Goal: Communication & Community: Ask a question

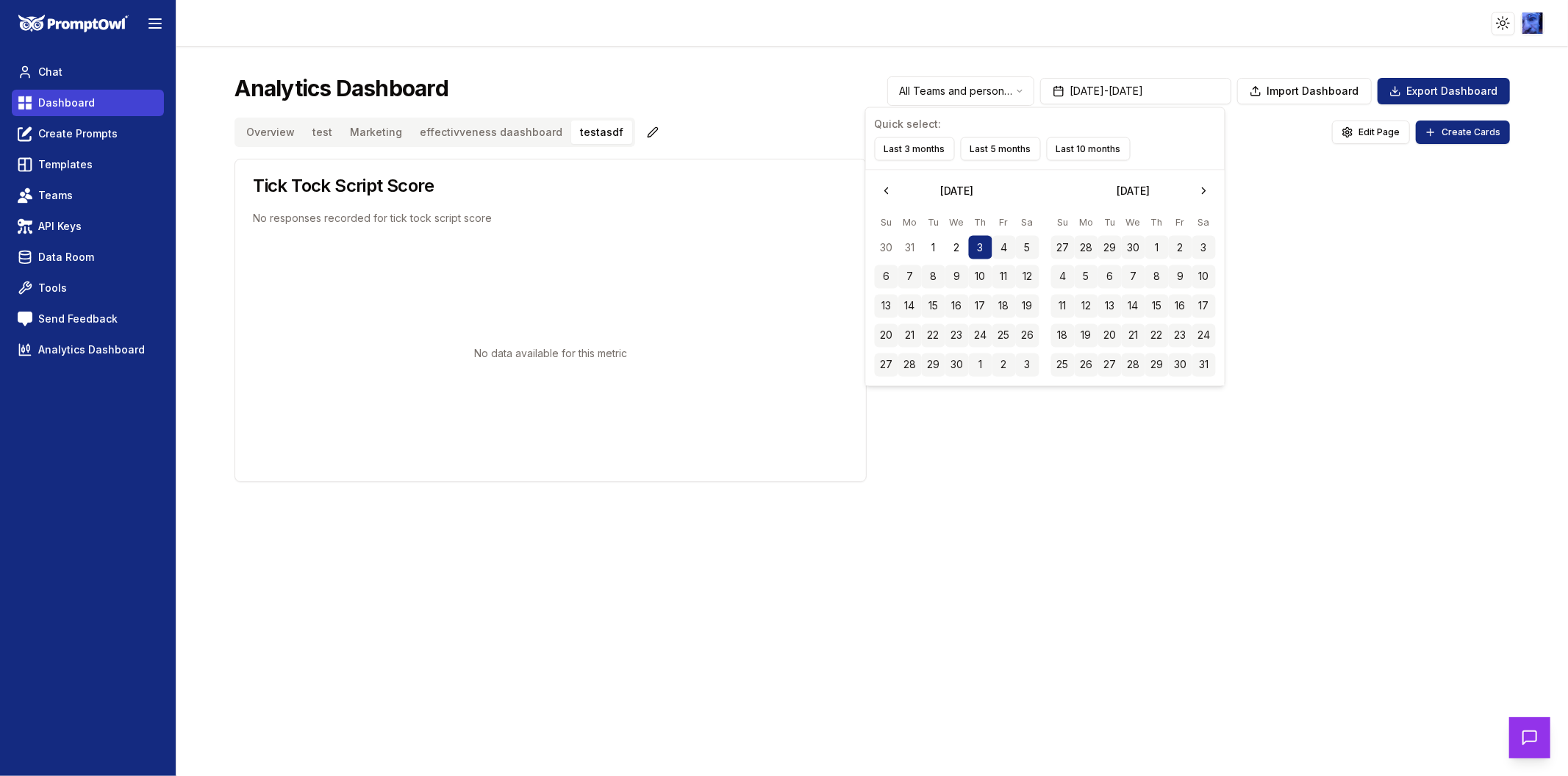
click at [86, 95] on span "Dashboard" at bounding box center [67, 102] width 57 height 15
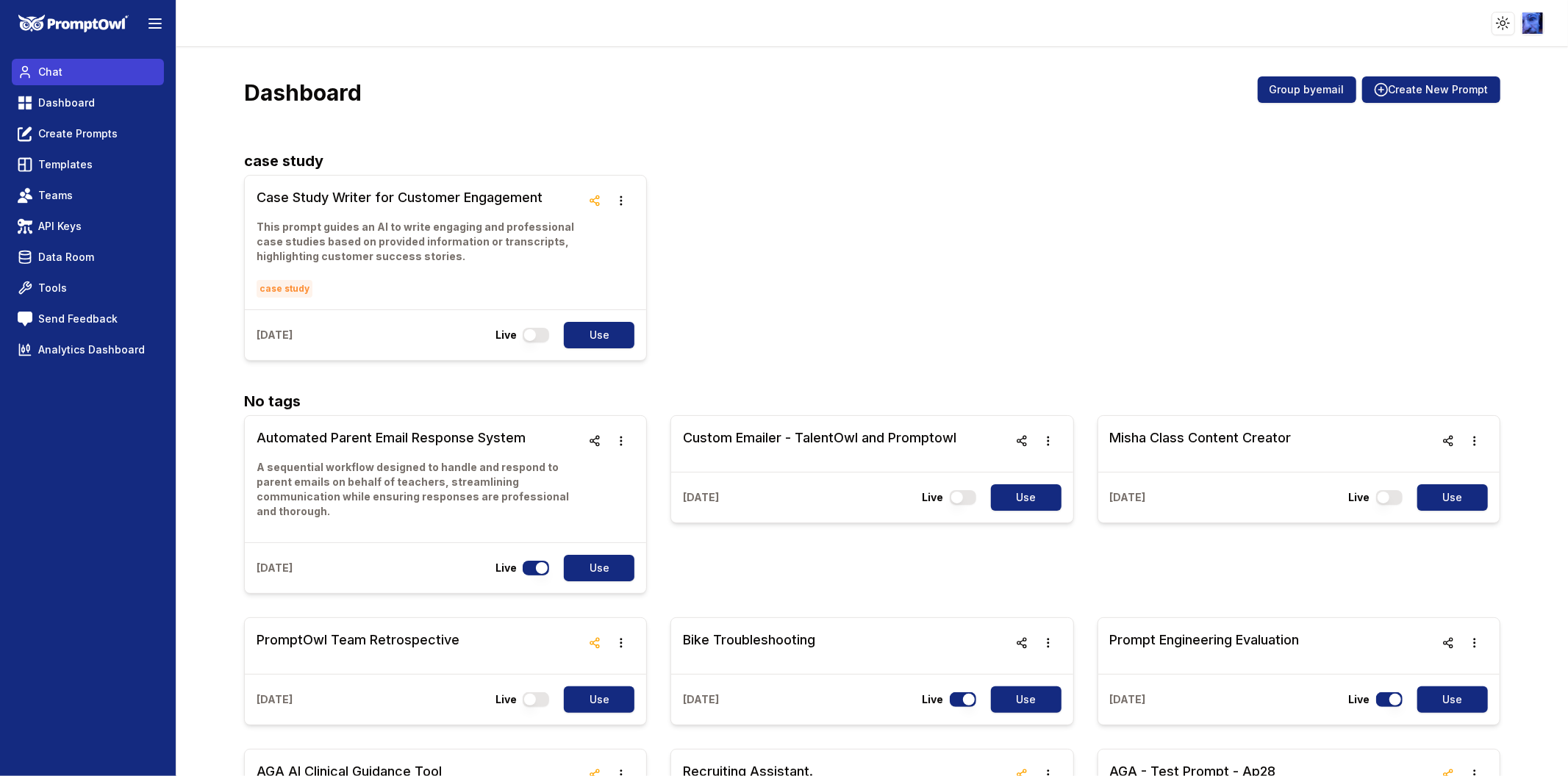
click at [75, 71] on link "Chat" at bounding box center [88, 72] width 152 height 27
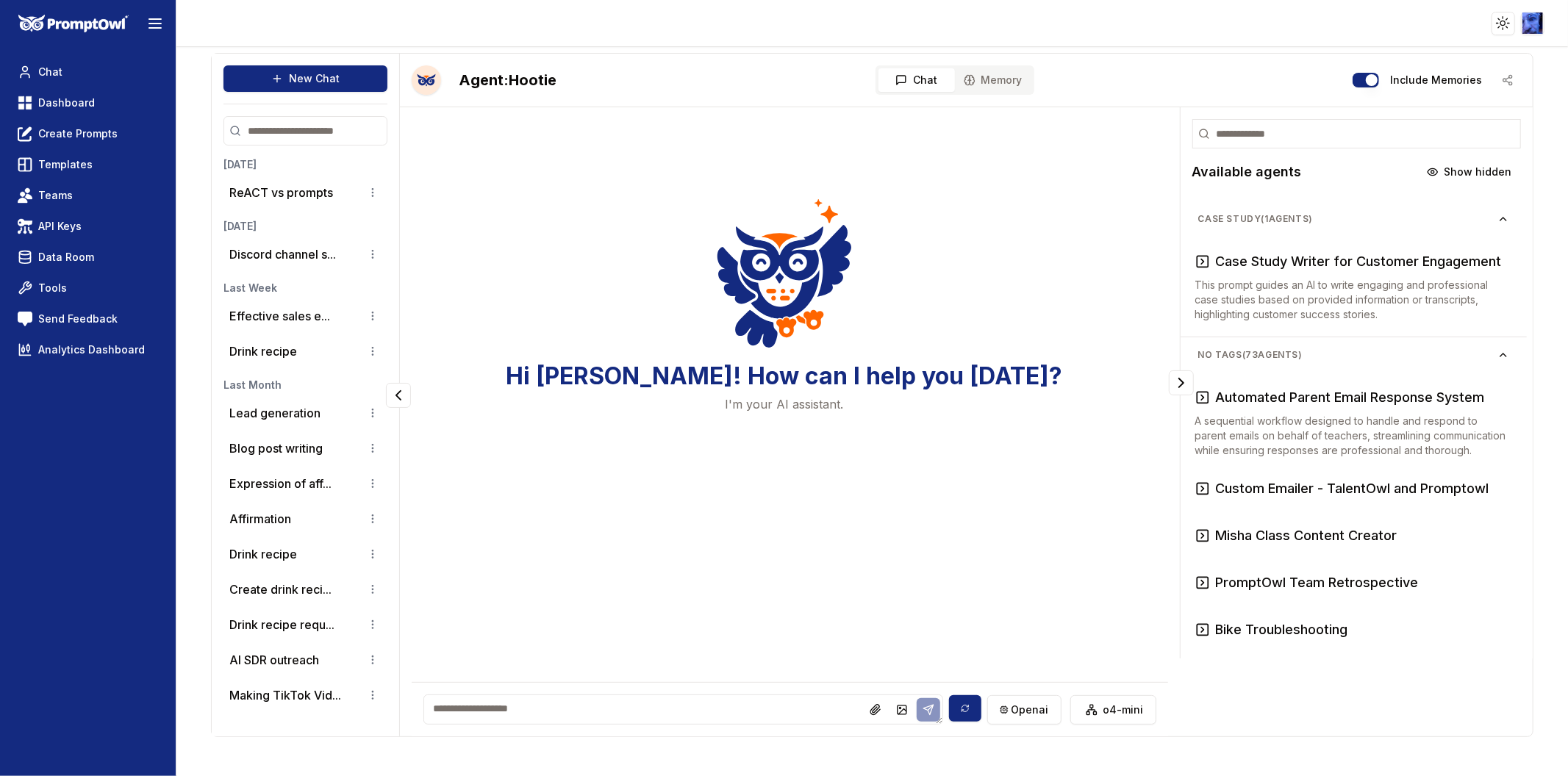
click at [554, 714] on textarea at bounding box center [683, 709] width 519 height 30
type textarea "****"
click at [932, 704] on icon at bounding box center [933, 710] width 12 height 12
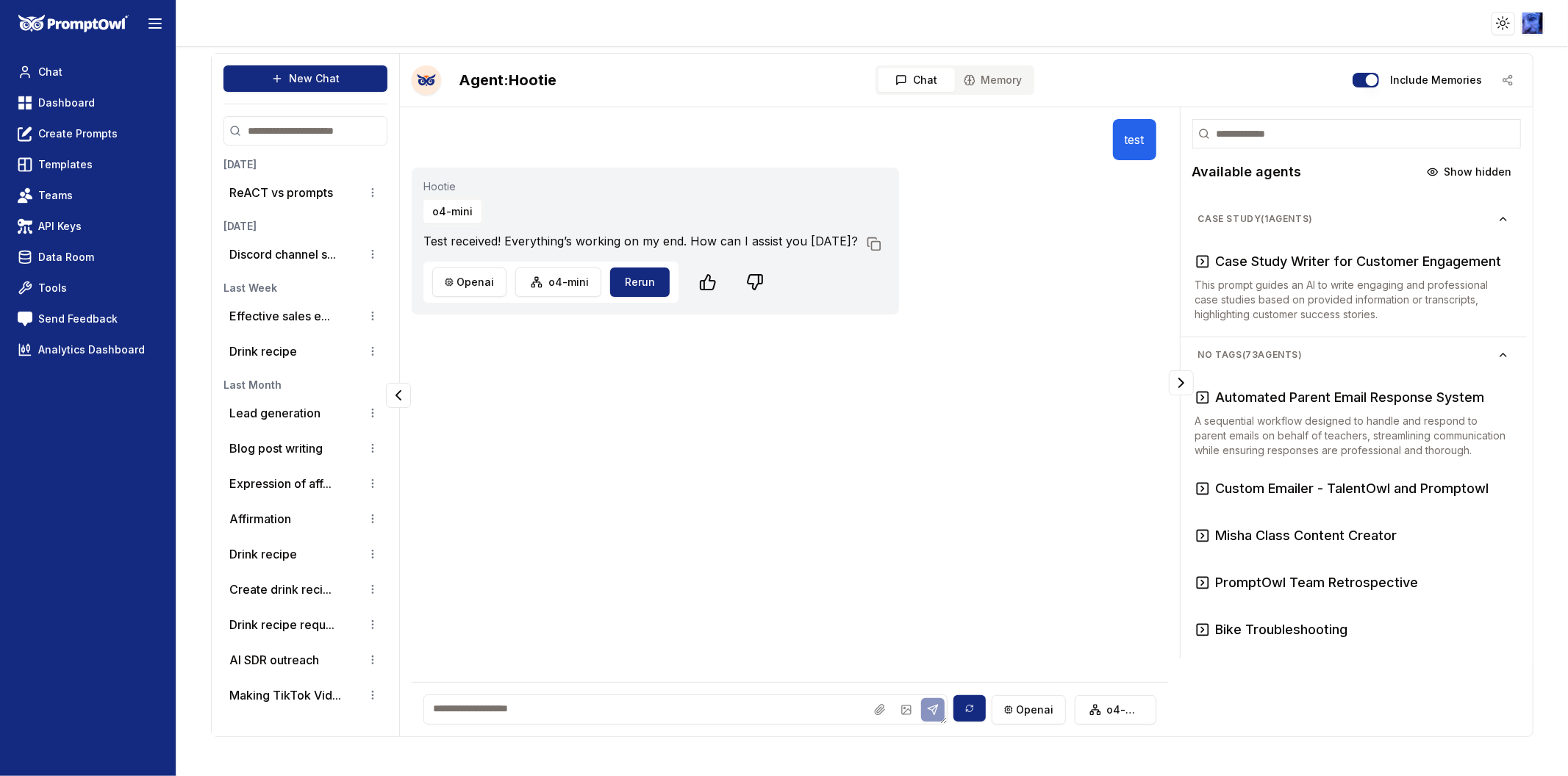
click at [656, 119] on div "test" at bounding box center [783, 140] width 744 height 41
click at [537, 281] on html "Toggle theme Toggle user menu Chat Dashboard Create Prompts Templates Teams API…" at bounding box center [784, 388] width 1568 height 776
click at [537, 318] on div "gpt-5" at bounding box center [555, 322] width 157 height 24
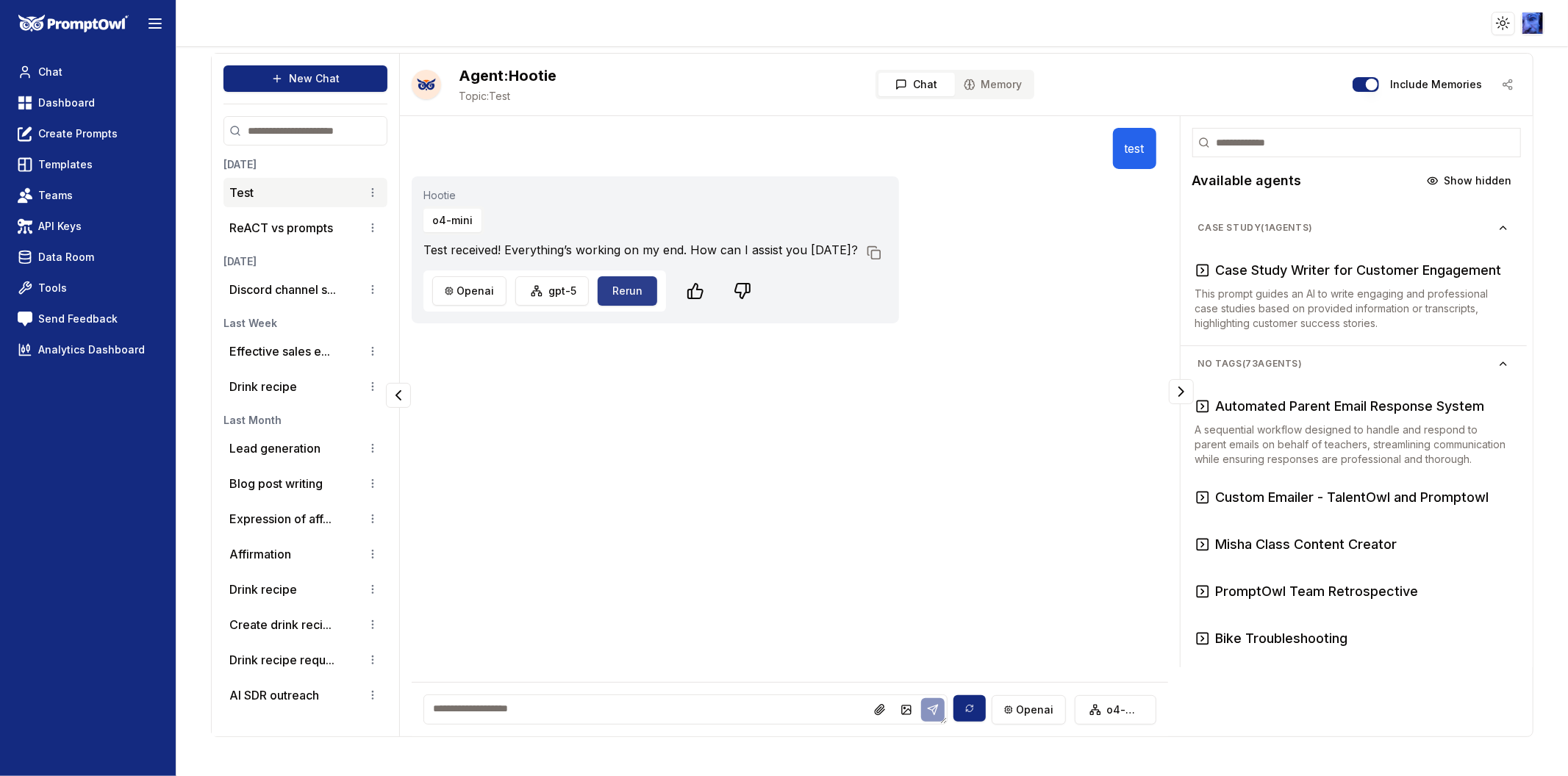
click at [618, 289] on button "Rerun" at bounding box center [628, 291] width 60 height 30
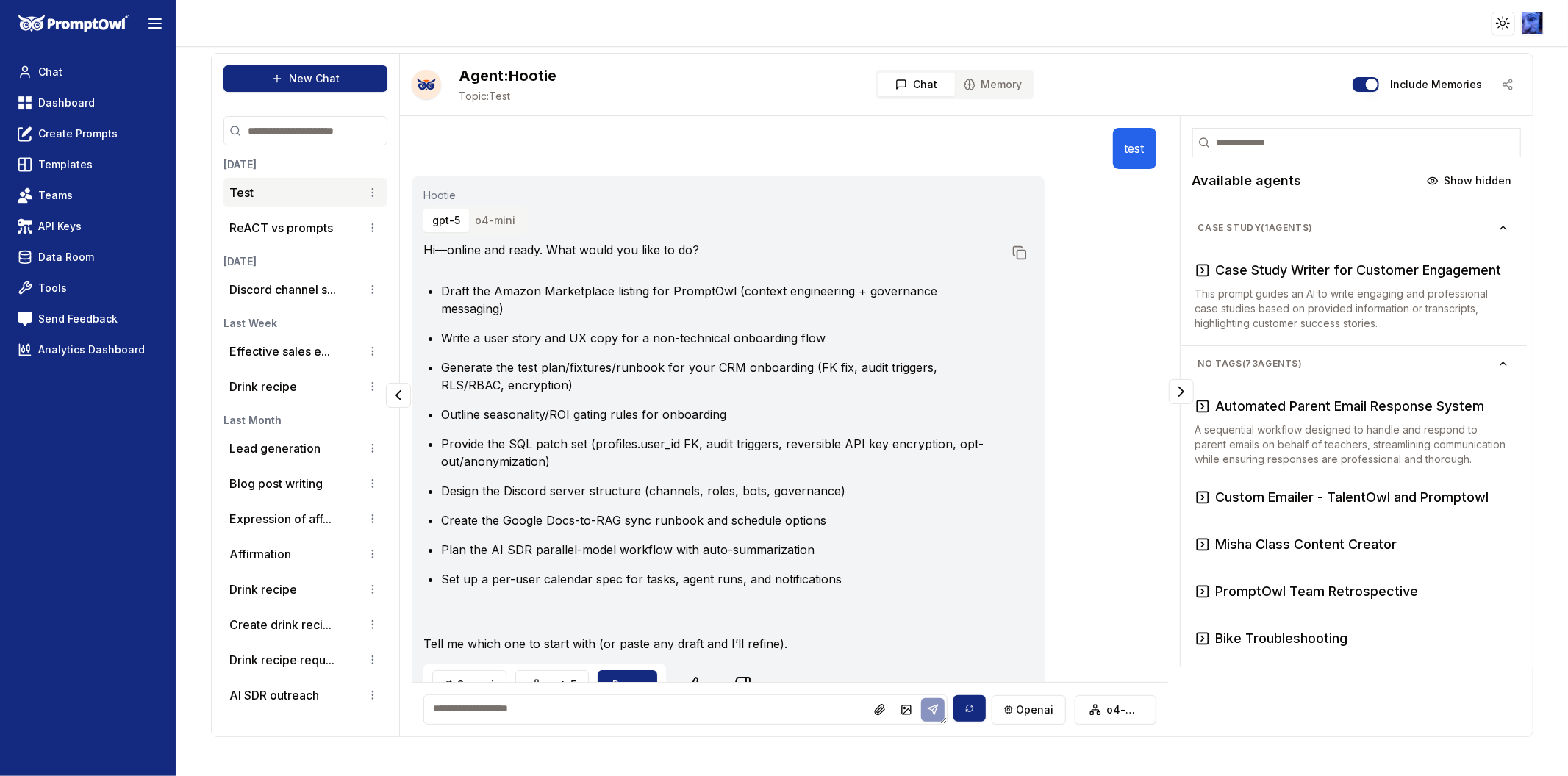
scroll to position [17, 0]
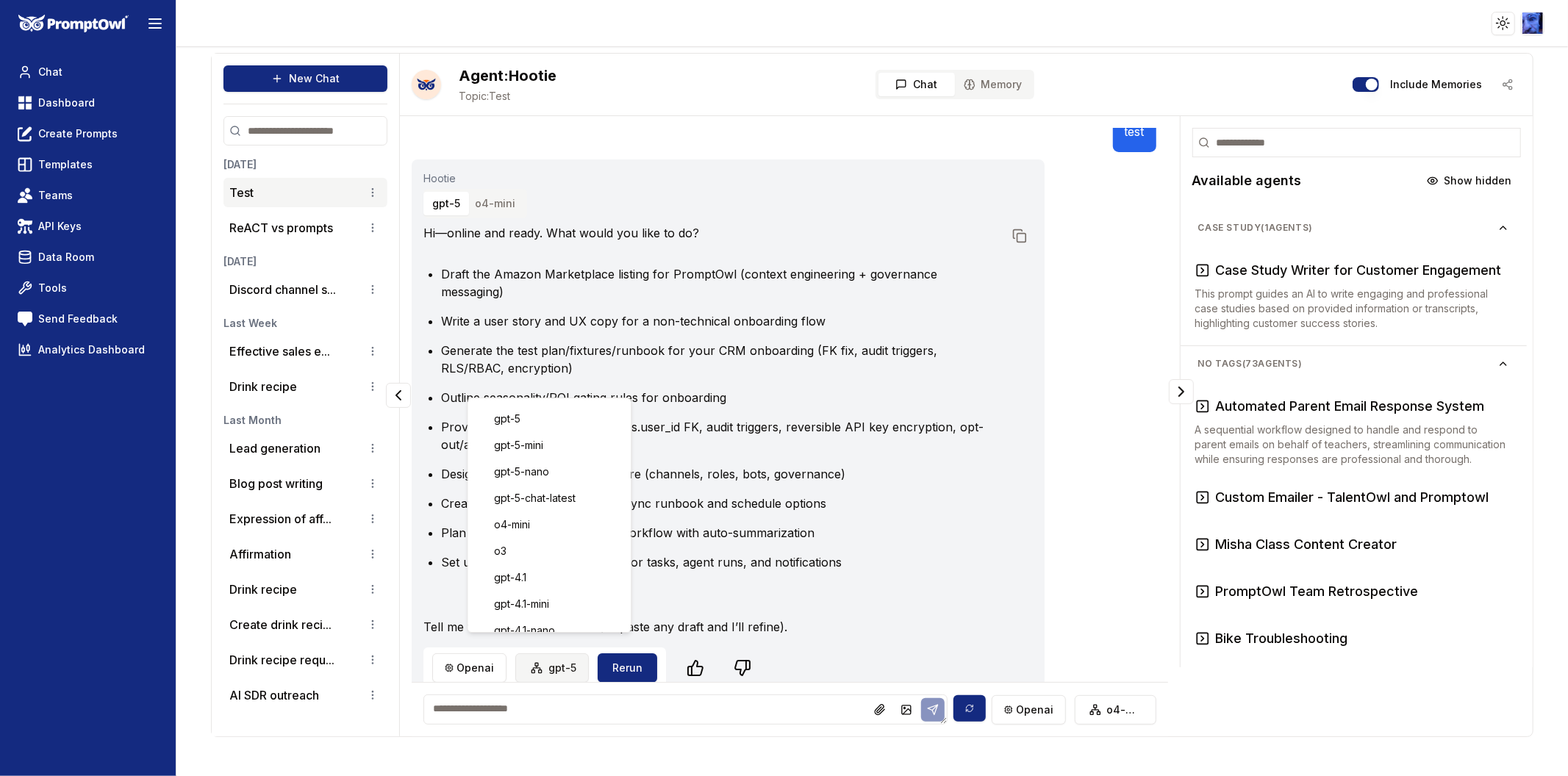
click at [545, 650] on html "Toggle theme Toggle user menu Chat Dashboard Create Prompts Templates Teams API…" at bounding box center [784, 388] width 1568 height 776
click at [554, 478] on div "gpt-5-nano" at bounding box center [550, 472] width 157 height 24
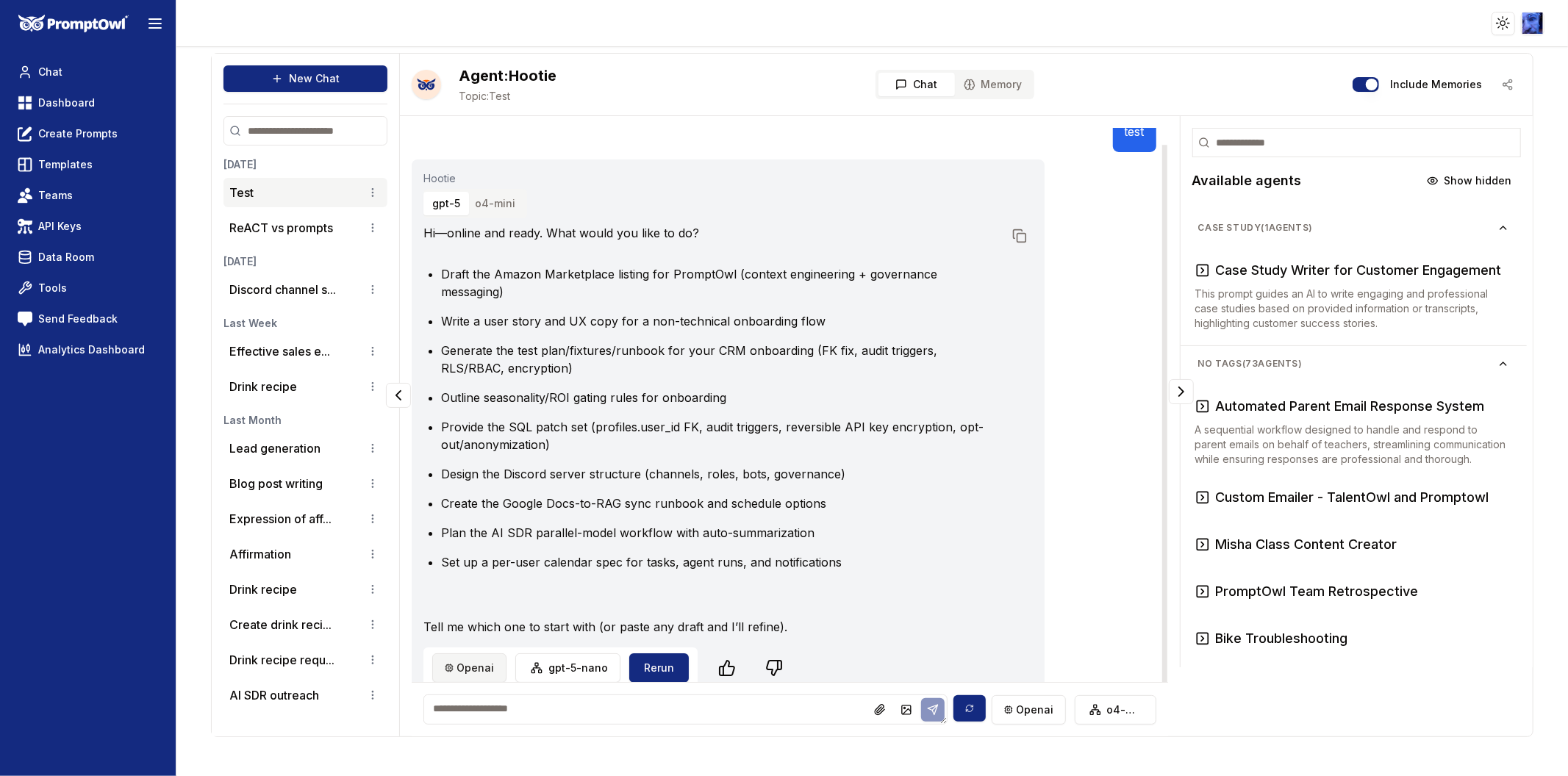
click at [461, 641] on html "Toggle theme Toggle user menu Chat Dashboard Create Prompts Templates Teams API…" at bounding box center [784, 388] width 1568 height 776
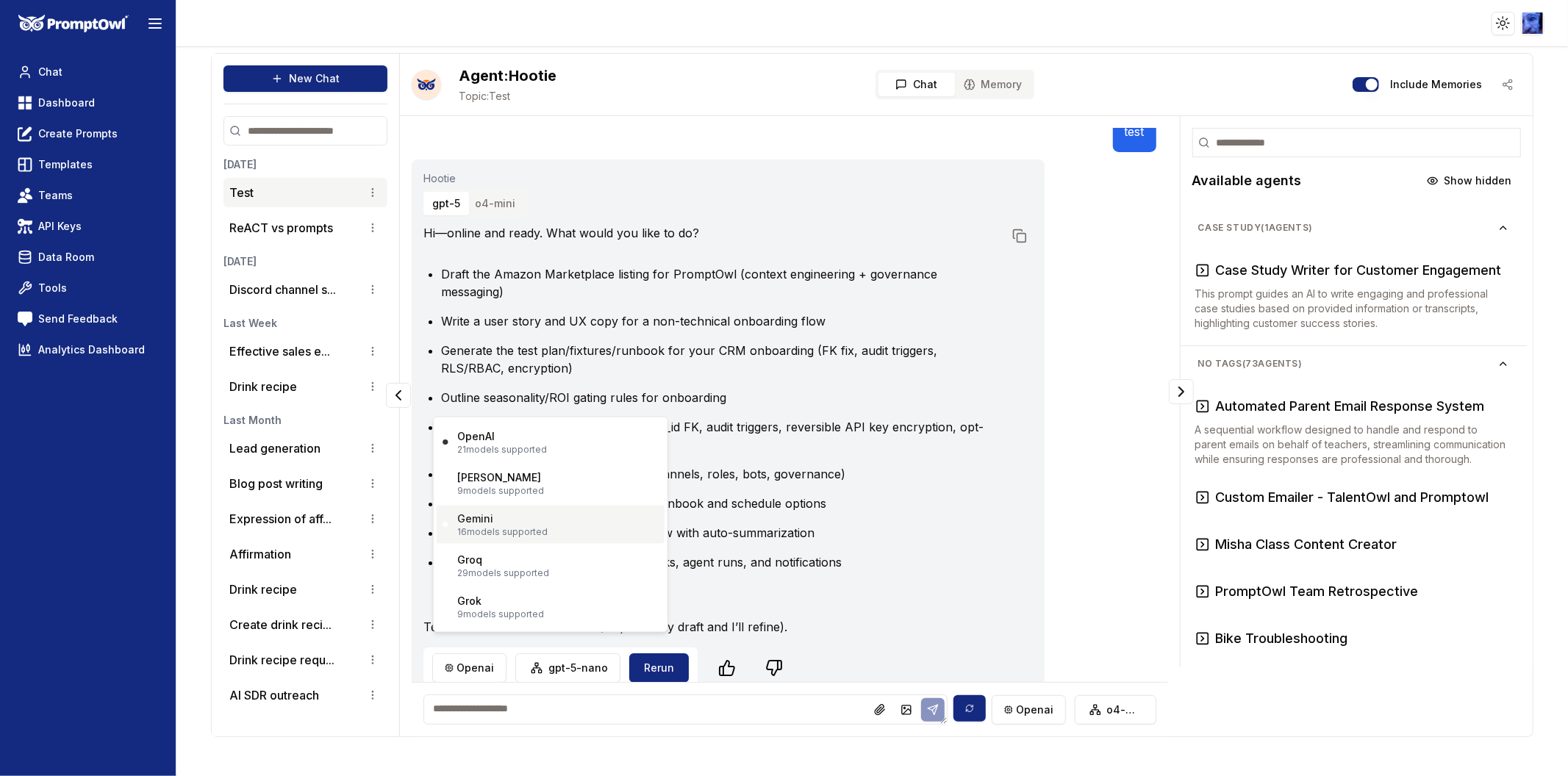
click at [504, 507] on div "Gemini 16 models supported" at bounding box center [551, 524] width 228 height 38
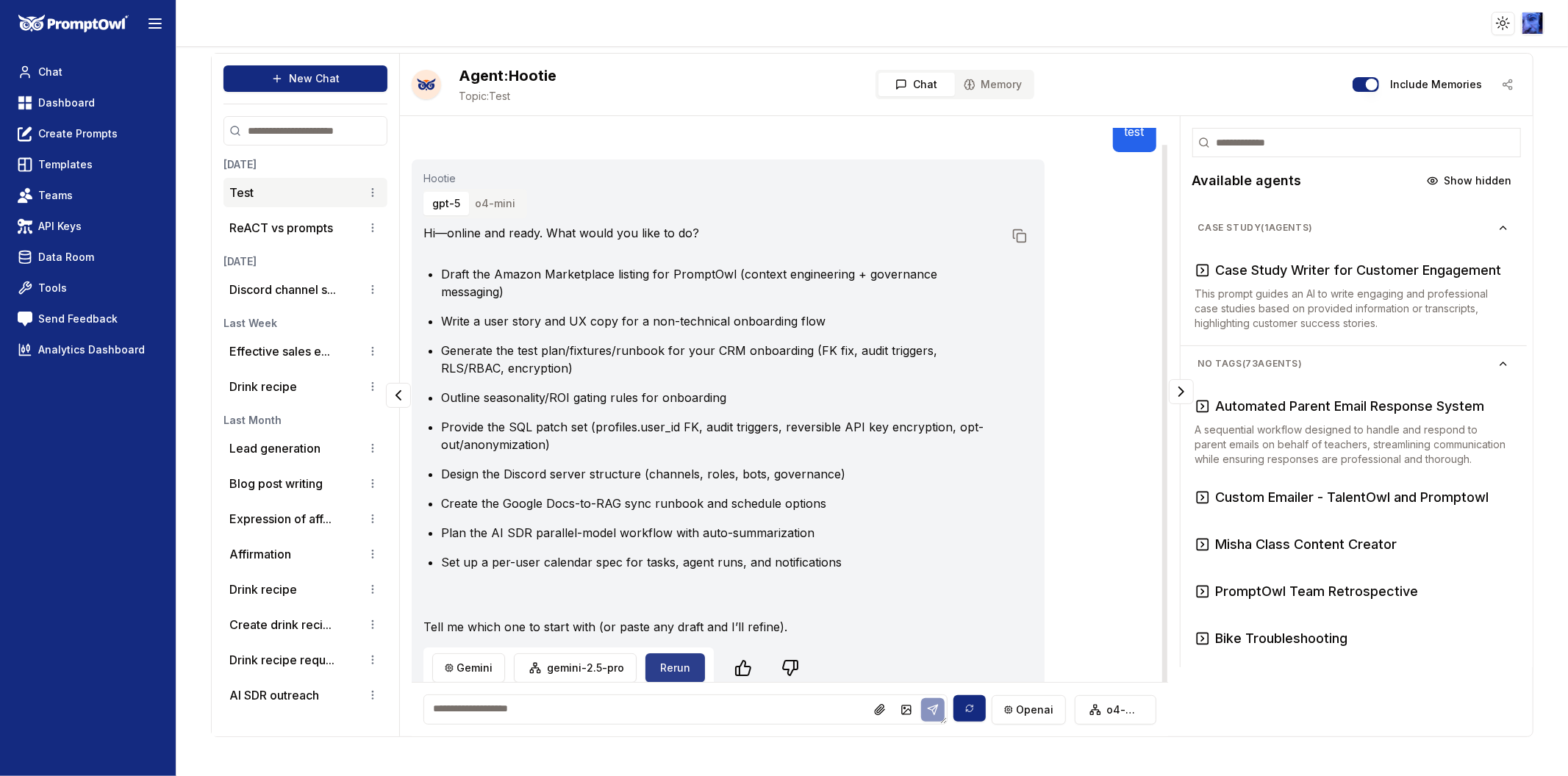
click at [673, 653] on button "Rerun" at bounding box center [675, 668] width 60 height 30
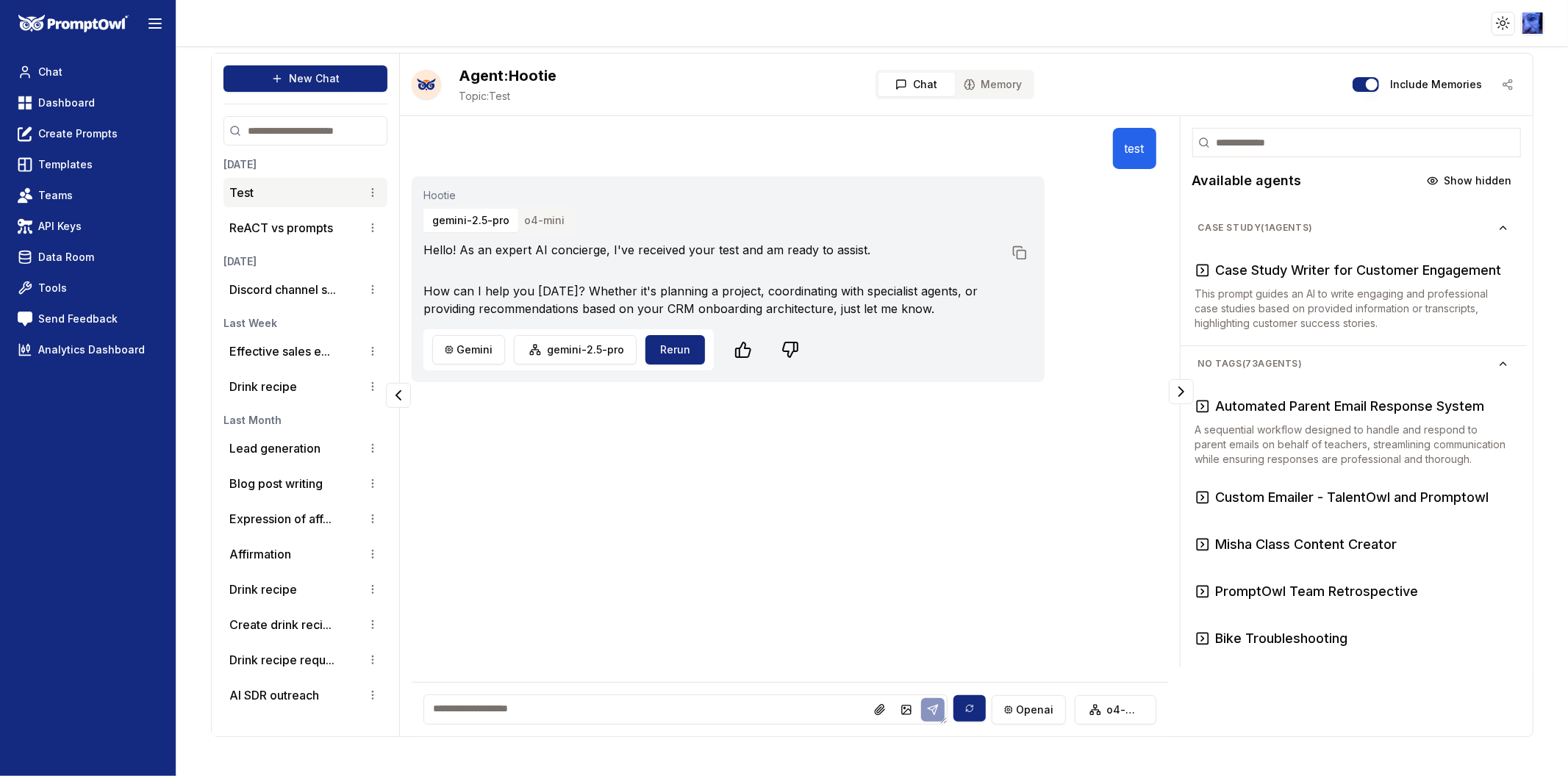
click at [534, 210] on button "o4-mini" at bounding box center [544, 220] width 58 height 24
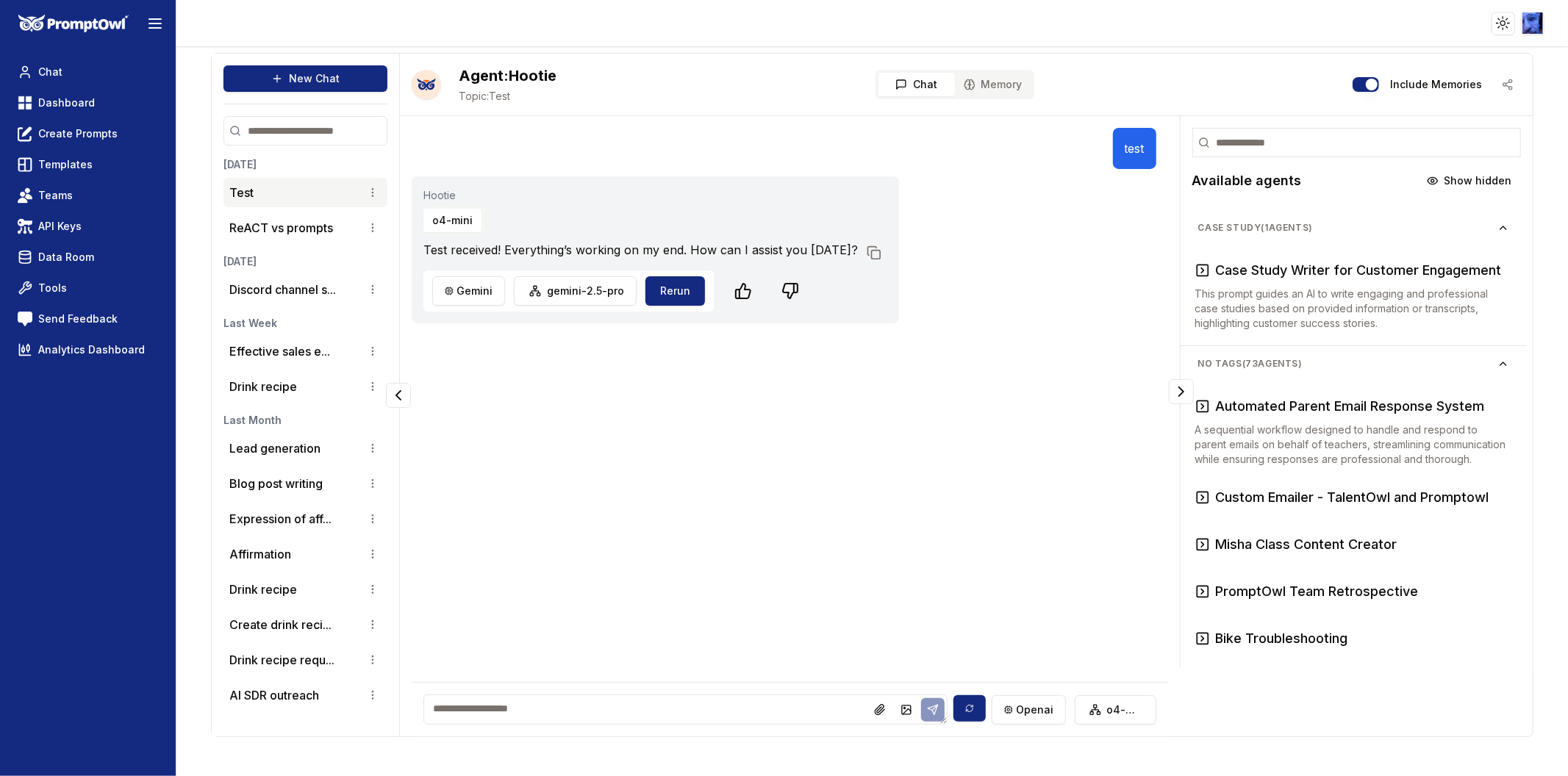
click at [443, 223] on button "o4-mini" at bounding box center [452, 220] width 58 height 24
click at [423, 215] on div "Hootie o4-mini Test received! Everything’s working on my end. How can I assist …" at bounding box center [654, 249] width 487 height 147
click at [476, 222] on button "o4-mini" at bounding box center [452, 220] width 58 height 24
click at [481, 289] on html "Toggle theme Toggle user menu Chat Dashboard Create Prompts Templates Teams API…" at bounding box center [784, 388] width 1568 height 776
click at [485, 336] on p "21 models supported" at bounding box center [502, 342] width 90 height 12
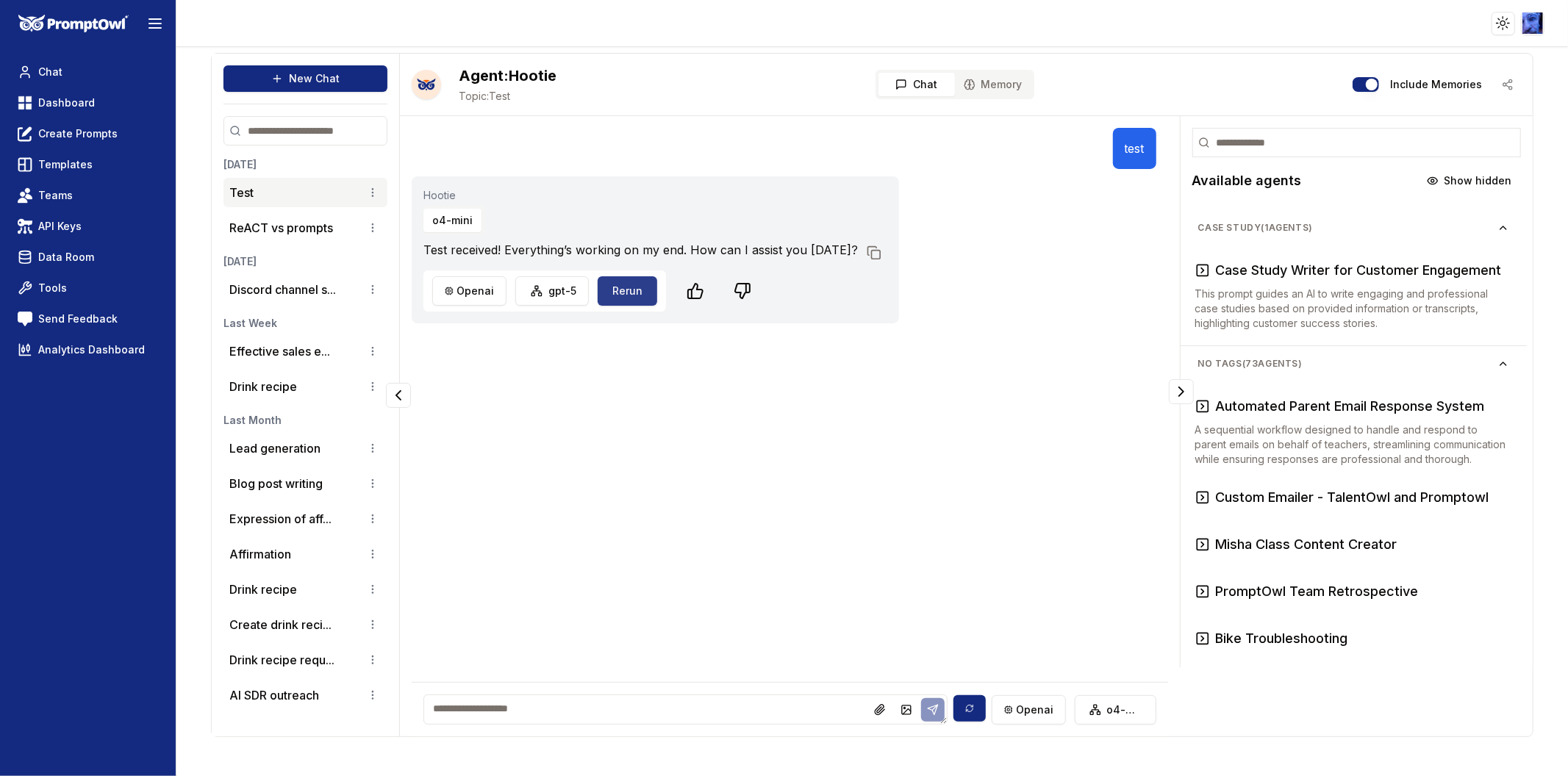
click at [613, 292] on button "Rerun" at bounding box center [628, 291] width 60 height 30
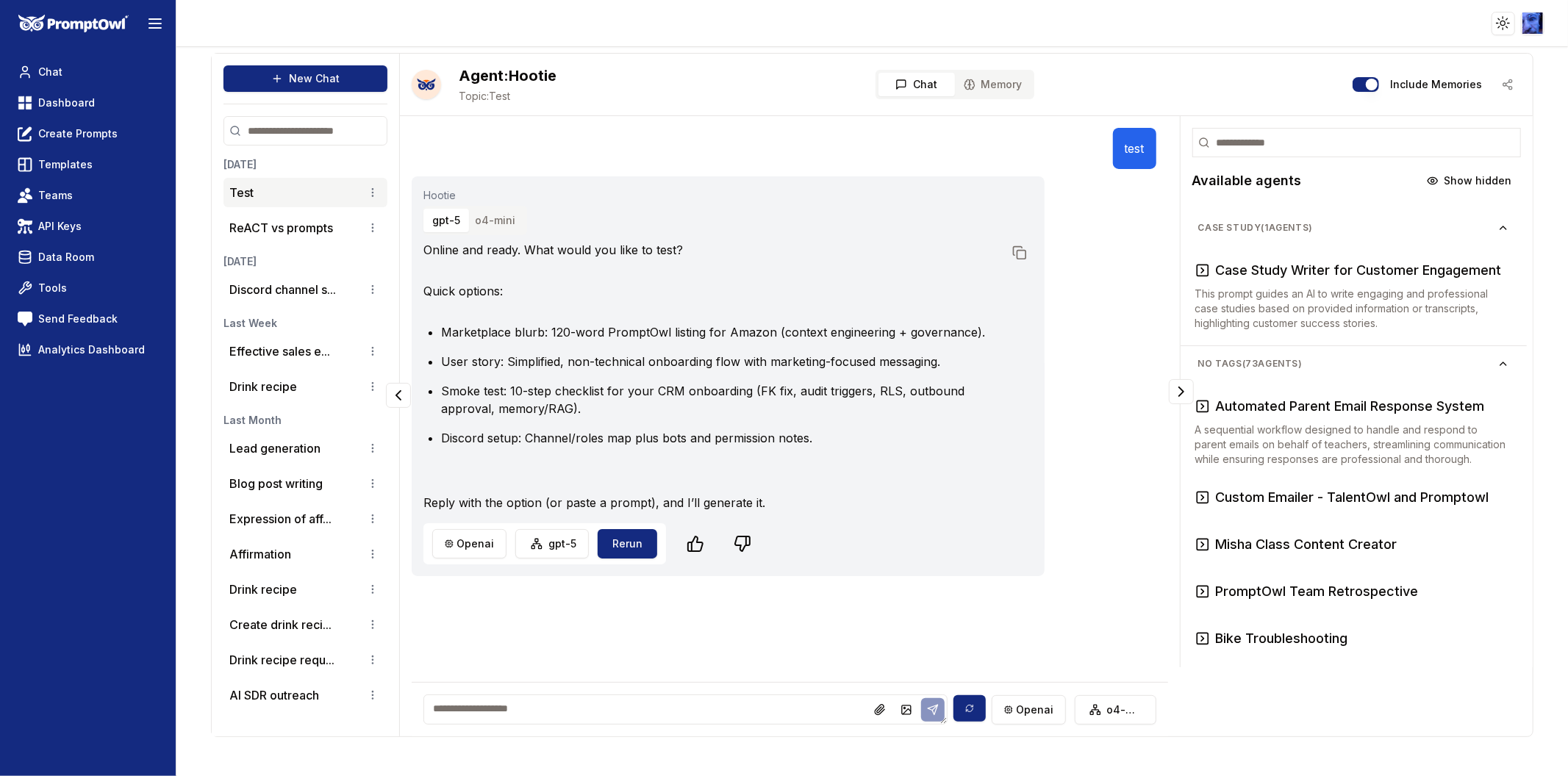
click at [499, 220] on button "o4-mini" at bounding box center [495, 220] width 58 height 24
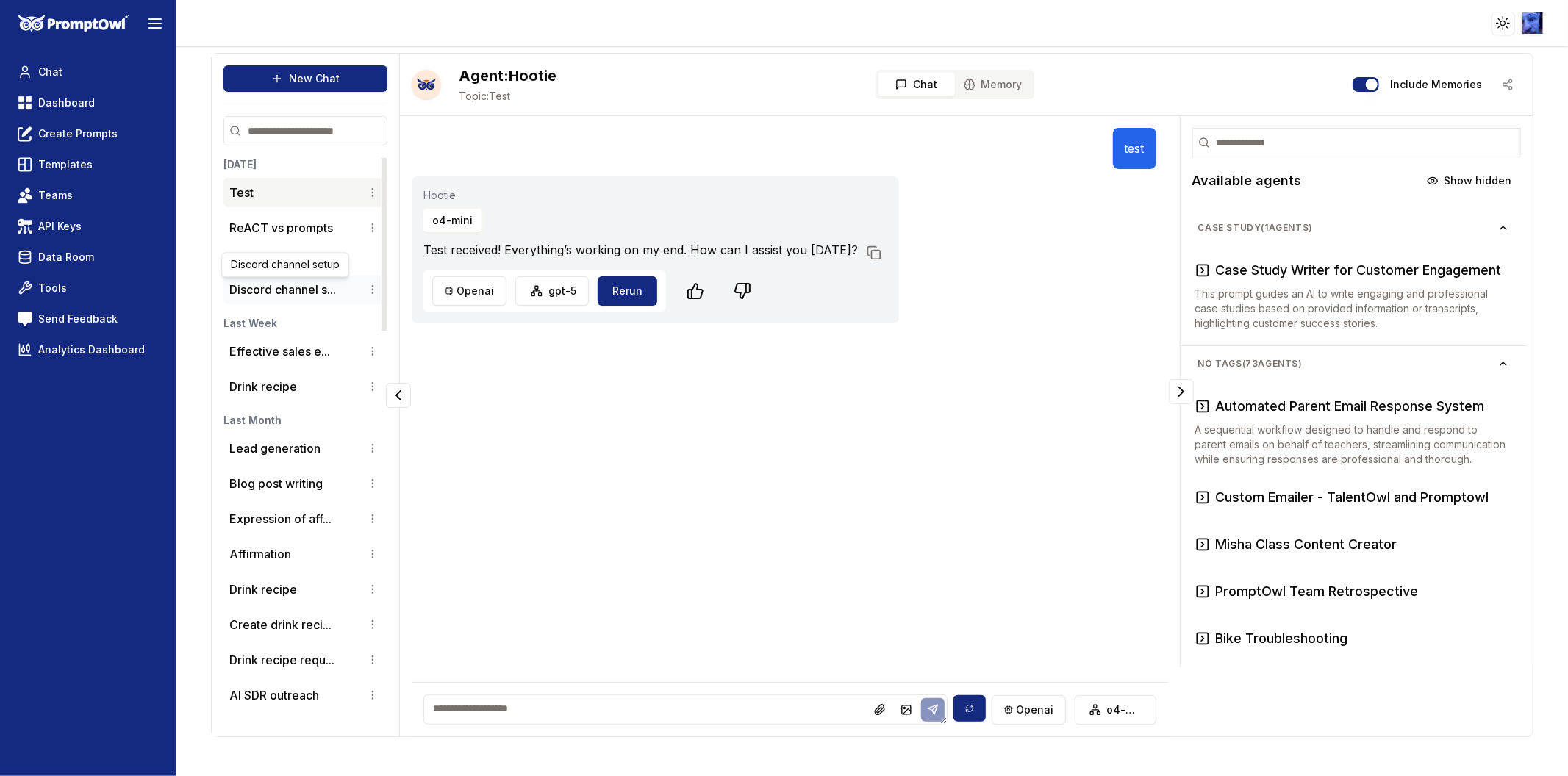
click at [279, 297] on button "Discord channel s..." at bounding box center [282, 289] width 106 height 18
